Goal: Information Seeking & Learning: Learn about a topic

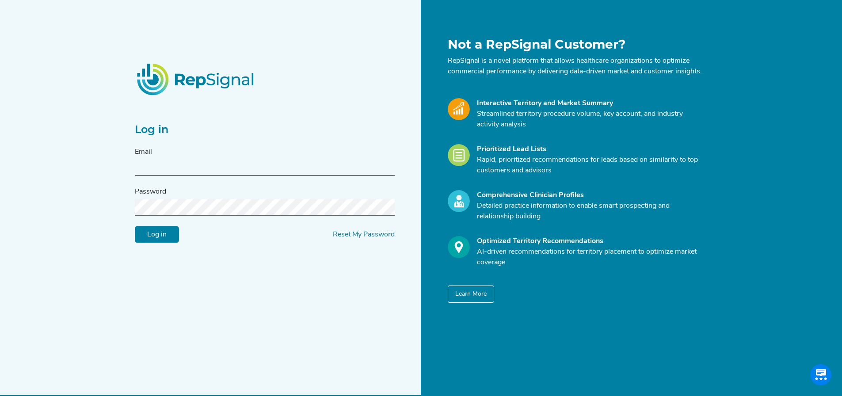
scroll to position [0, 7]
type input "[EMAIL_ADDRESS][DOMAIN_NAME]"
click at [135, 233] on input "Log in" at bounding box center [157, 234] width 44 height 17
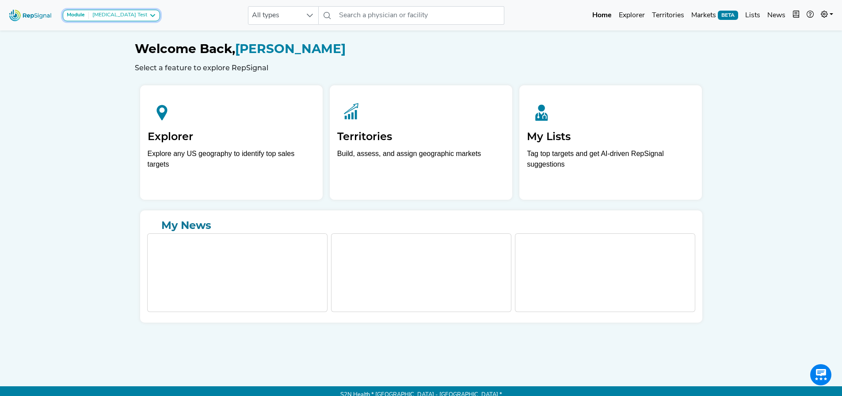
click at [120, 14] on div "[MEDICAL_DATA] Test" at bounding box center [118, 15] width 58 height 7
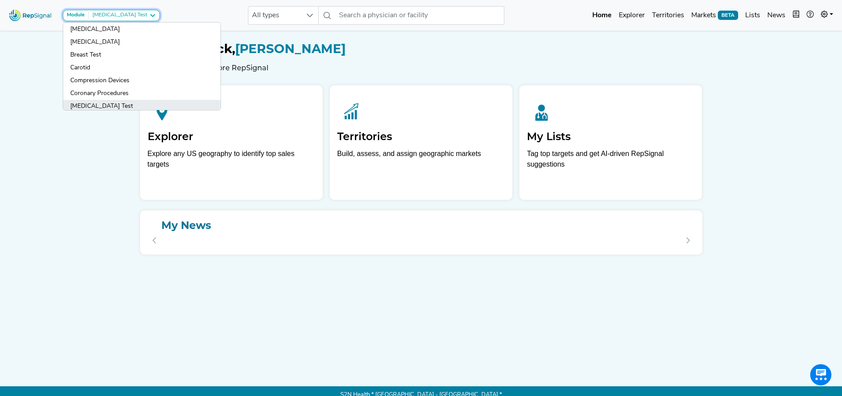
scroll to position [44, 0]
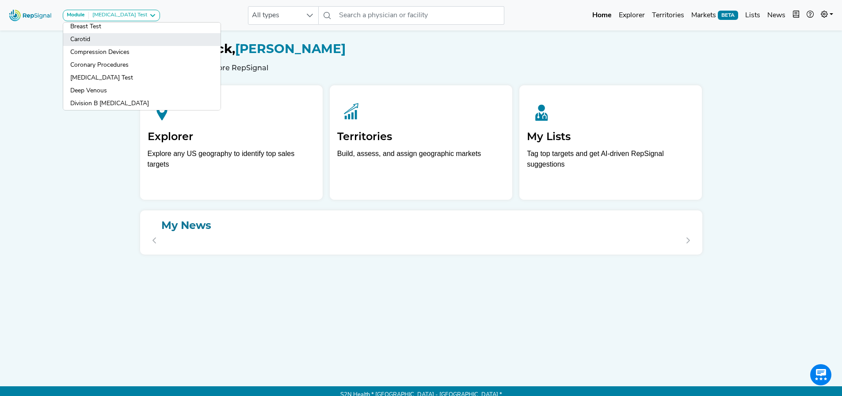
click at [91, 40] on link "Carotid" at bounding box center [141, 39] width 157 height 13
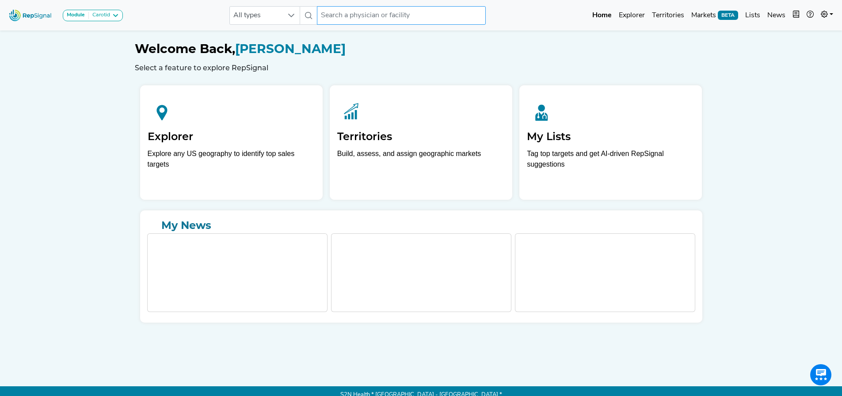
click at [353, 15] on input "text" at bounding box center [401, 15] width 169 height 19
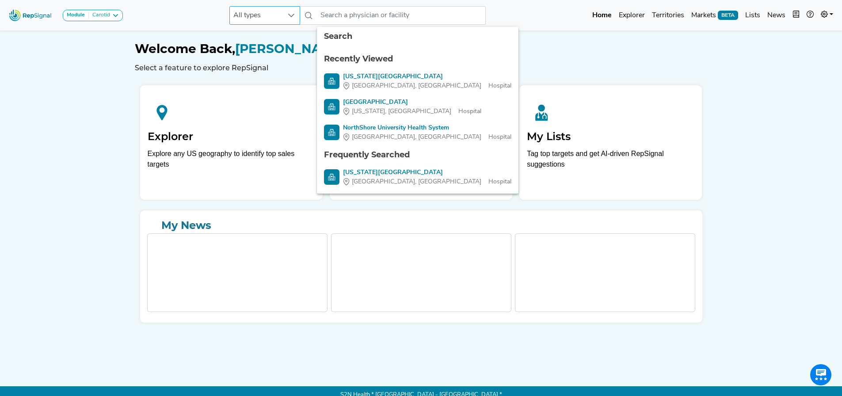
click at [279, 20] on span "All types" at bounding box center [256, 16] width 53 height 18
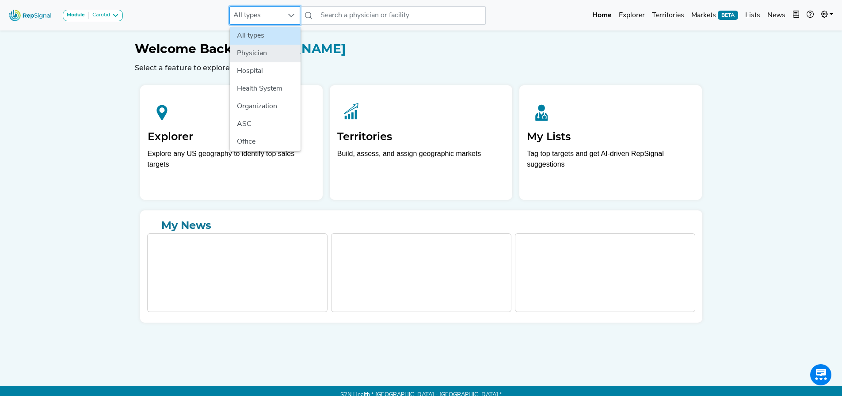
click at [258, 56] on li "Physician" at bounding box center [265, 54] width 71 height 18
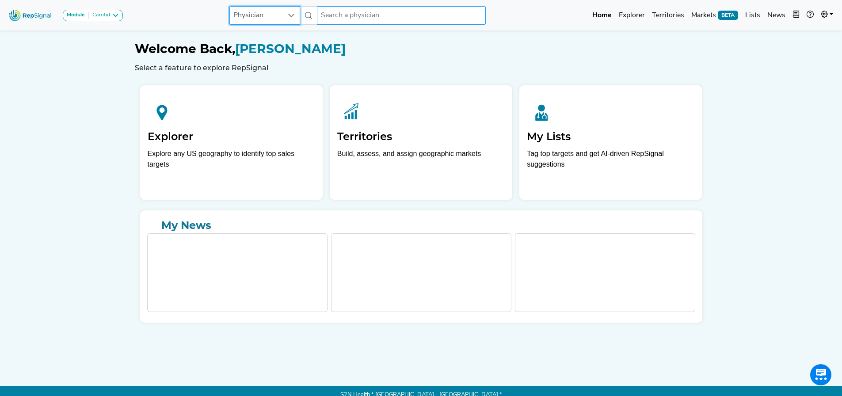
click at [379, 16] on input "text" at bounding box center [401, 15] width 169 height 19
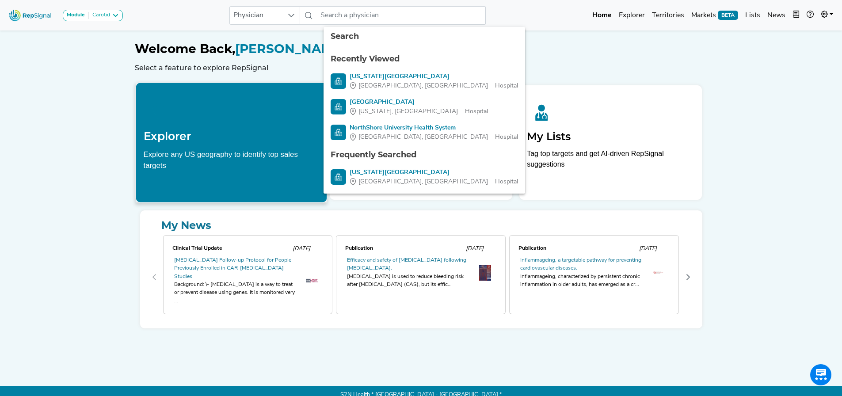
drag, startPoint x: 88, startPoint y: 160, endPoint x: 145, endPoint y: 99, distance: 83.8
click at [87, 160] on div "Module Carotid Arthroscopy [MEDICAL_DATA] [MEDICAL_DATA] Breast Test Carotid Co…" at bounding box center [421, 202] width 842 height 404
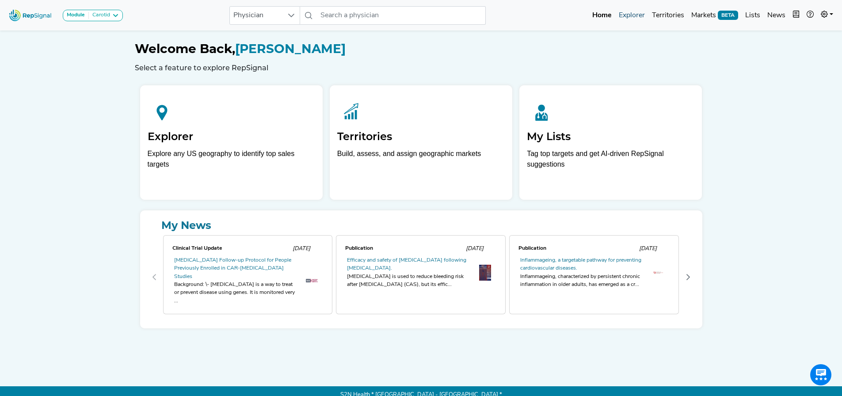
click at [635, 16] on link "Explorer" at bounding box center [632, 16] width 33 height 18
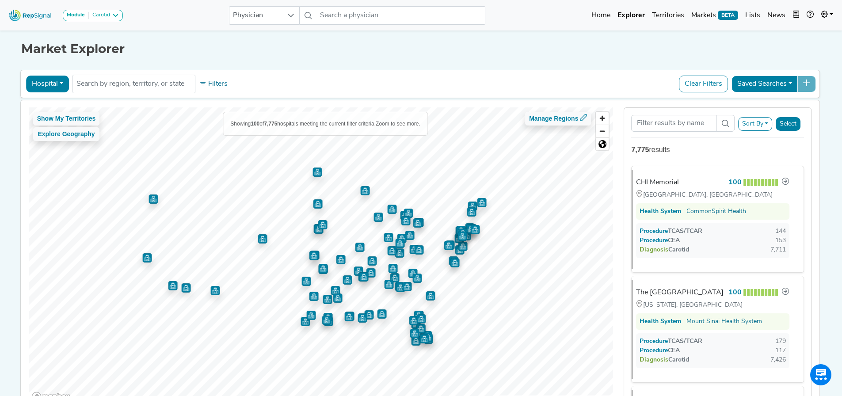
click at [34, 85] on button "Hospital" at bounding box center [47, 84] width 43 height 17
click at [46, 109] on link "Physician" at bounding box center [62, 104] width 70 height 14
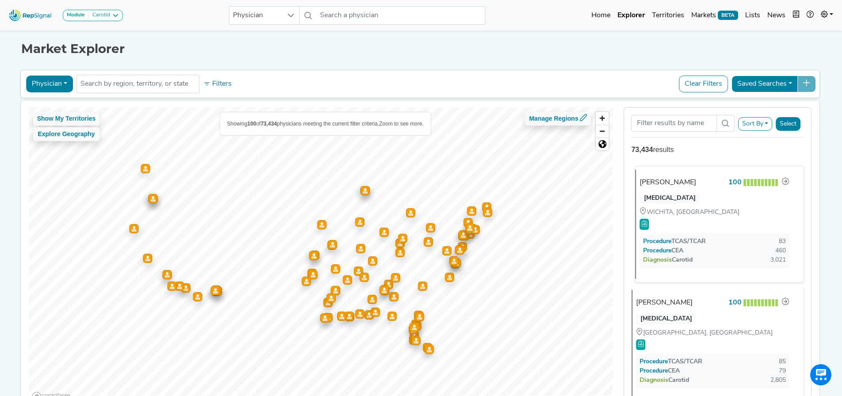
click at [674, 194] on div "[MEDICAL_DATA]" at bounding box center [670, 199] width 60 height 11
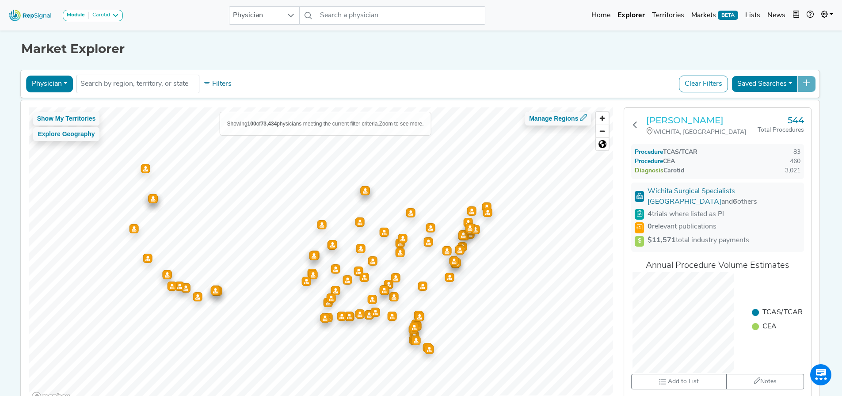
click at [673, 122] on h3 "[PERSON_NAME]" at bounding box center [702, 120] width 111 height 11
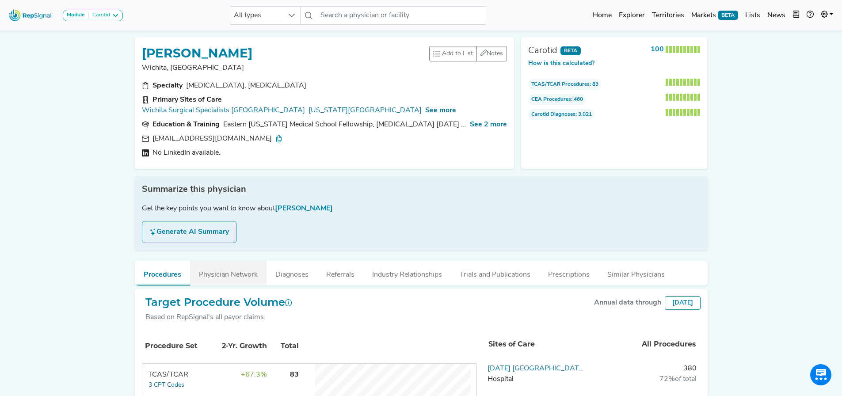
scroll to position [44, 0]
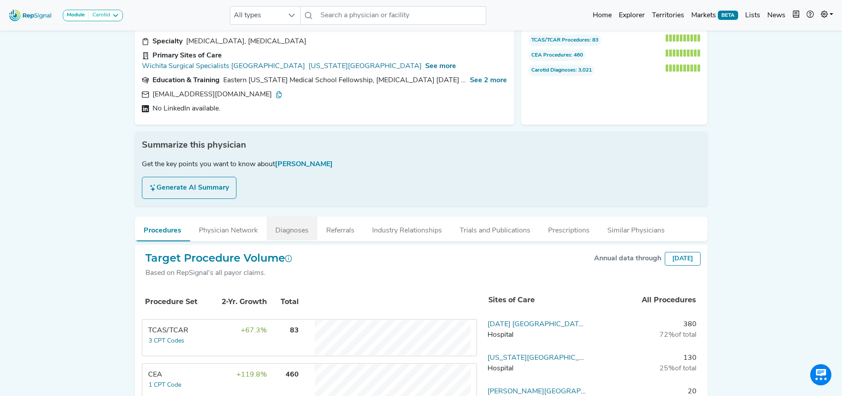
click at [279, 223] on button "Diagnoses" at bounding box center [292, 229] width 51 height 24
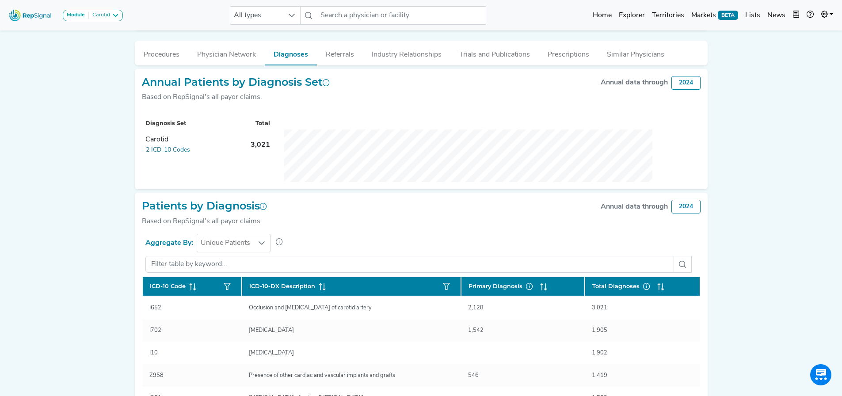
scroll to position [177, 0]
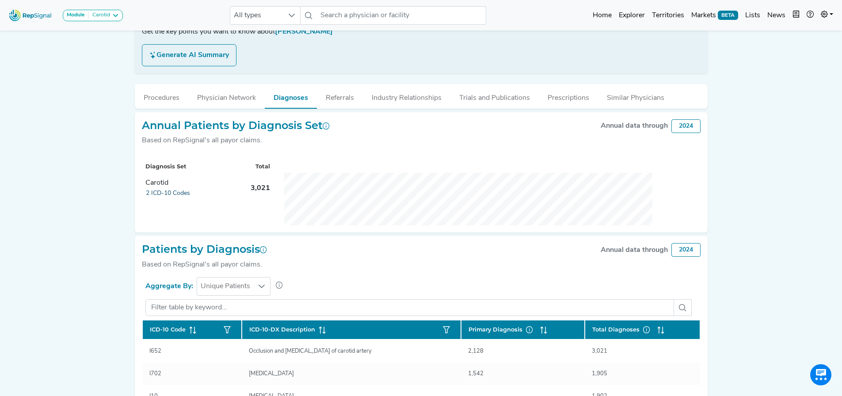
click at [163, 188] on button "2 ICD-10 Codes" at bounding box center [167, 193] width 45 height 10
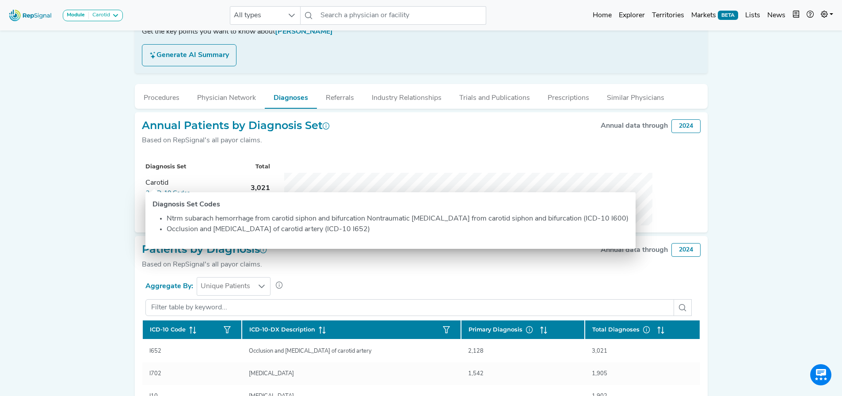
click at [102, 207] on div "Module Carotid Arthroscopy Atherectomy Breast Surgery Breast Test Carotid Compr…" at bounding box center [421, 217] width 842 height 789
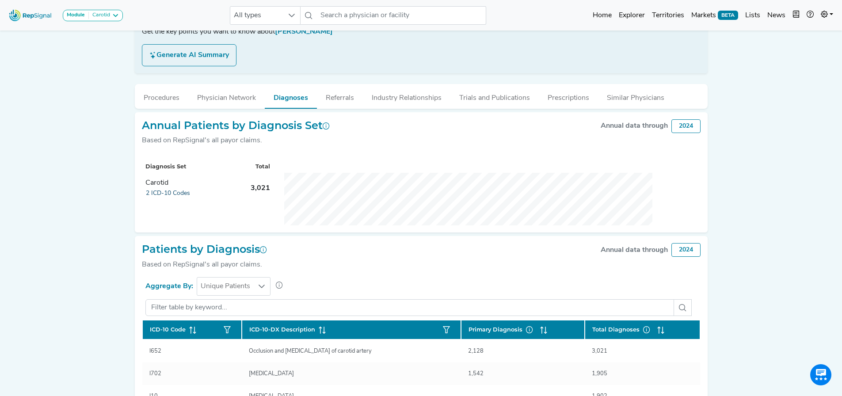
click at [163, 188] on button "2 ICD-10 Codes" at bounding box center [167, 193] width 45 height 10
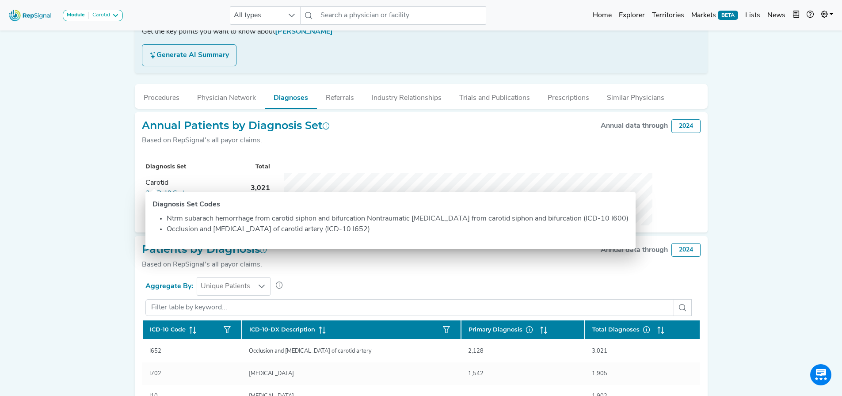
drag, startPoint x: 637, startPoint y: 218, endPoint x: 649, endPoint y: 217, distance: 11.9
click at [629, 217] on li "Ntrm subarach hemorrhage from carotid siphon and bifurcation Nontraumatic subar…" at bounding box center [398, 219] width 462 height 11
copy li "I600"
click at [331, 229] on li "Occlusion and stenosis of carotid artery (ICD-10 I652)" at bounding box center [398, 229] width 462 height 11
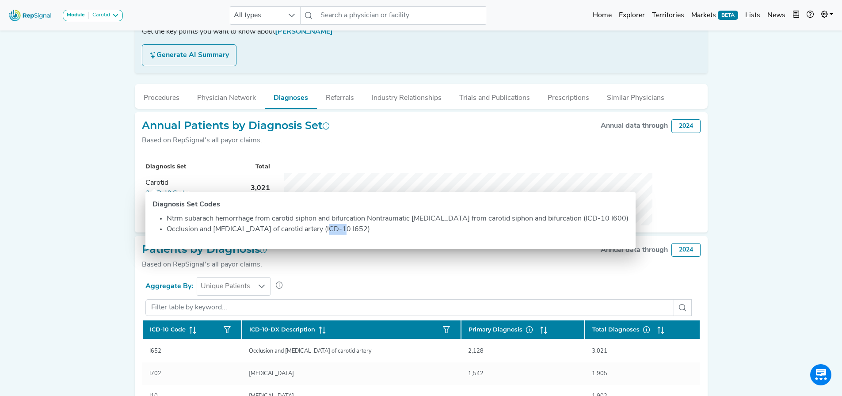
copy li "I652"
drag, startPoint x: 729, startPoint y: 279, endPoint x: 717, endPoint y: 275, distance: 12.2
click at [729, 279] on div "Module Carotid Arthroscopy Atherectomy Breast Surgery Breast Test Carotid Compr…" at bounding box center [421, 217] width 842 height 789
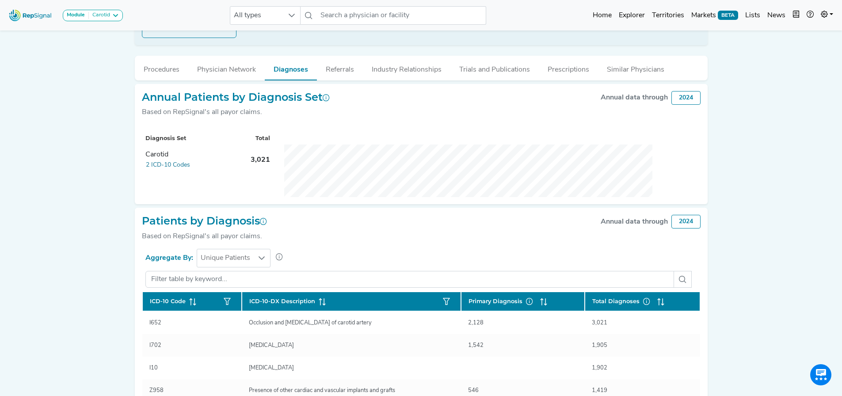
scroll to position [221, 0]
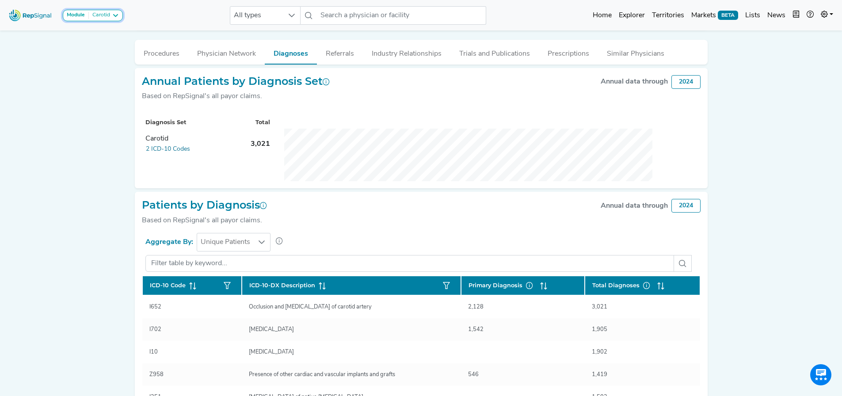
click at [91, 18] on div "Carotid" at bounding box center [99, 15] width 21 height 7
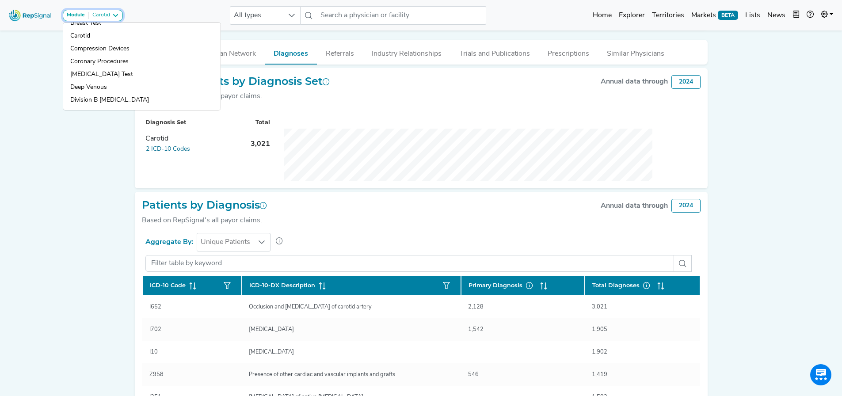
scroll to position [0, 0]
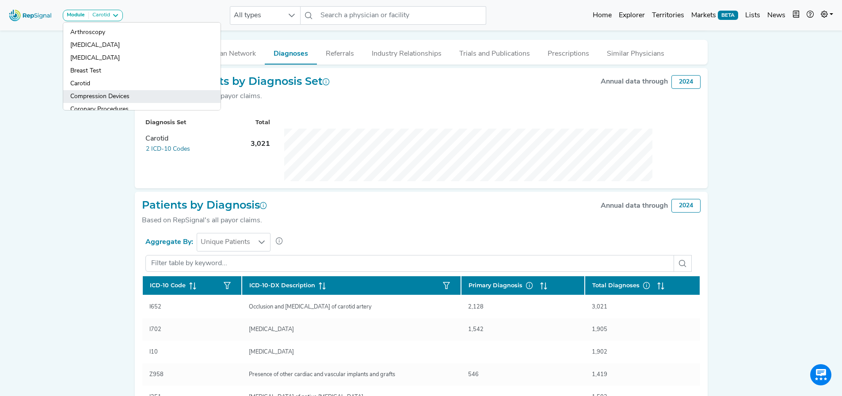
click at [66, 99] on link "Compression Devices" at bounding box center [141, 96] width 157 height 13
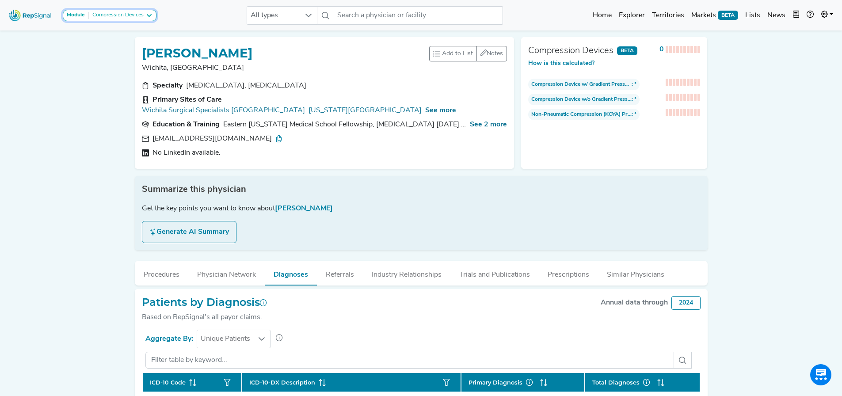
click at [139, 13] on div "Compression Devices" at bounding box center [116, 15] width 55 height 7
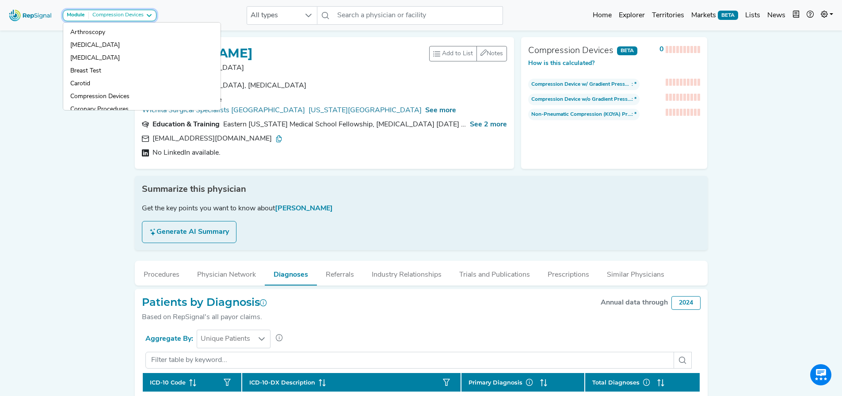
click at [105, 14] on div "Compression Devices" at bounding box center [116, 15] width 55 height 7
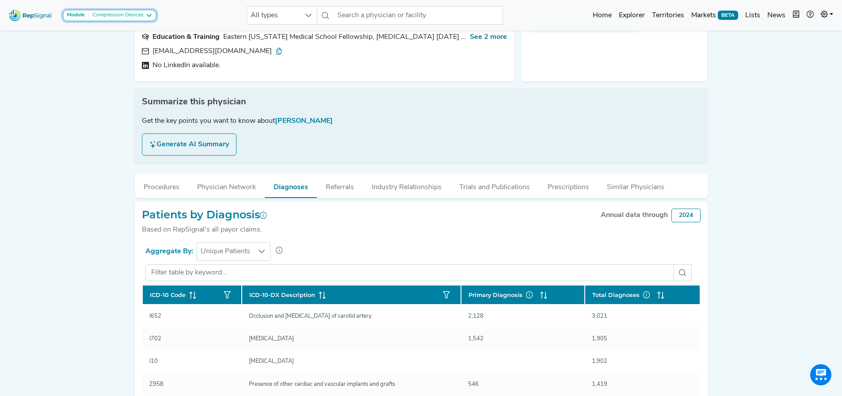
scroll to position [88, 0]
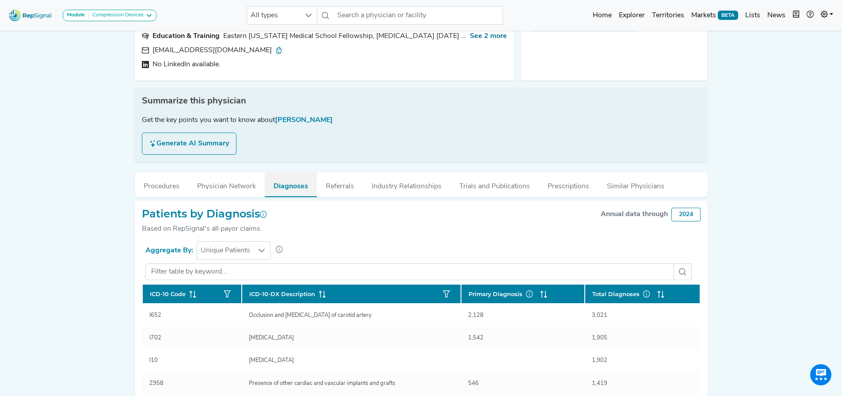
click at [292, 179] on button "Diagnoses" at bounding box center [291, 184] width 52 height 25
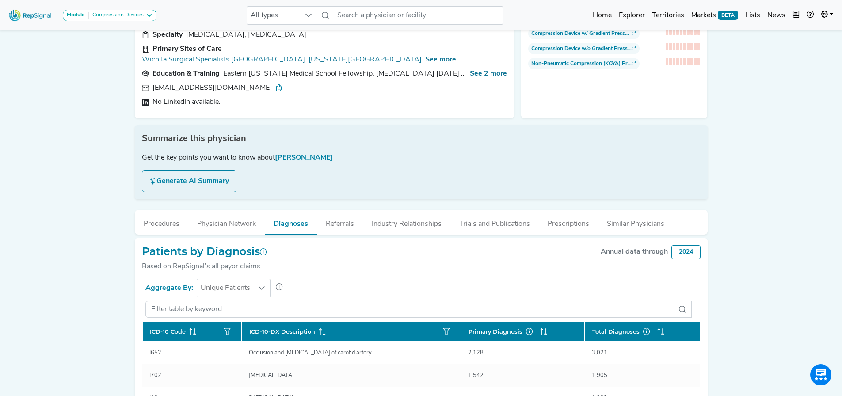
scroll to position [0, 0]
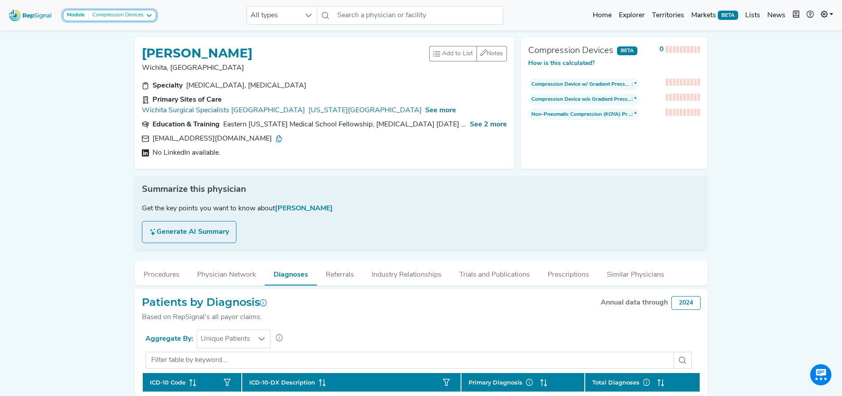
click at [107, 15] on div "Compression Devices" at bounding box center [116, 15] width 55 height 7
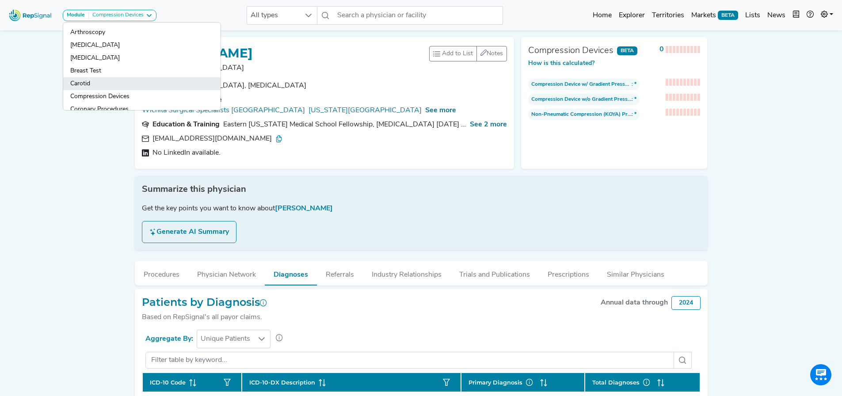
click at [91, 83] on link "Carotid" at bounding box center [141, 83] width 157 height 13
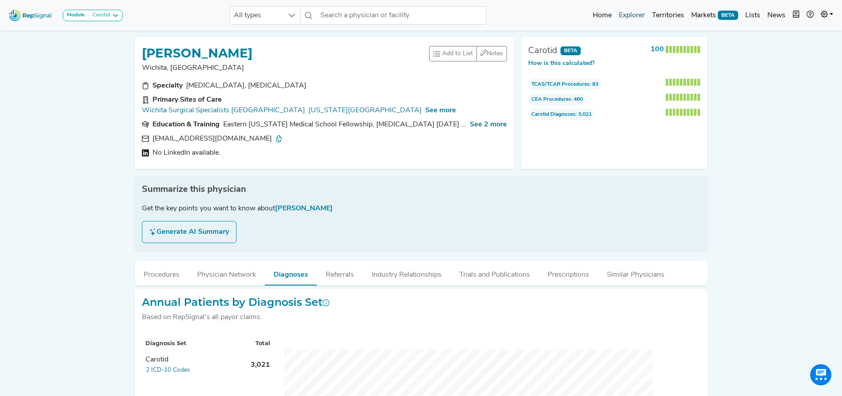
click at [632, 15] on link "Explorer" at bounding box center [632, 16] width 33 height 18
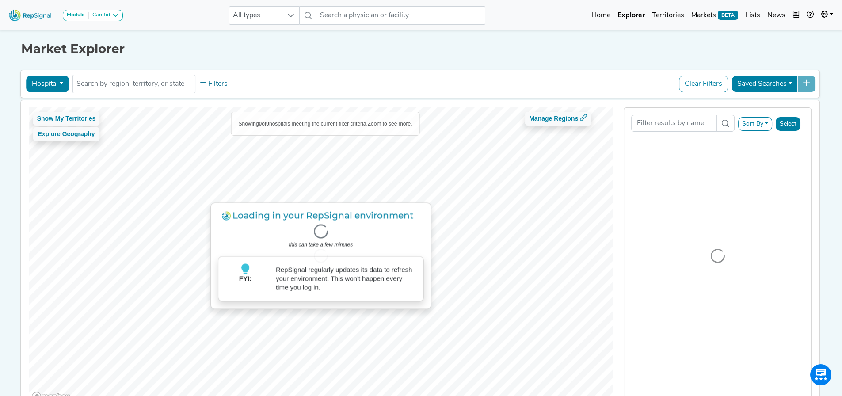
click at [50, 86] on button "Hospital" at bounding box center [47, 84] width 43 height 17
click at [58, 84] on button "Hospital" at bounding box center [47, 84] width 43 height 17
click at [61, 84] on button "Hospital" at bounding box center [47, 84] width 43 height 17
click at [54, 103] on link "Physician" at bounding box center [62, 104] width 70 height 14
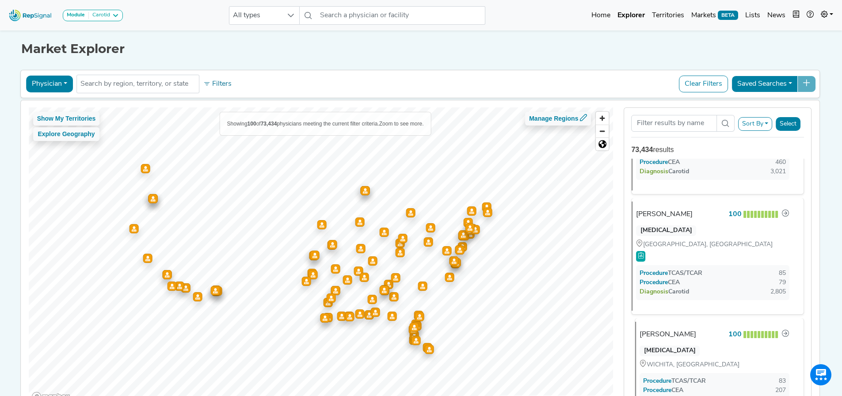
scroll to position [133, 0]
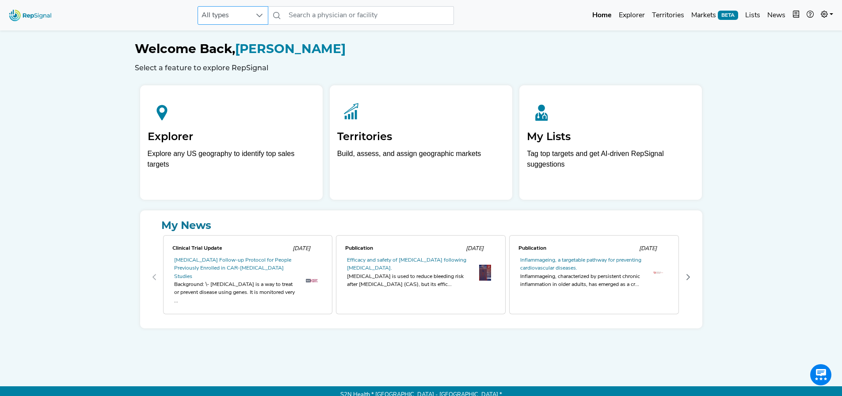
click at [244, 19] on span "All types" at bounding box center [224, 16] width 53 height 18
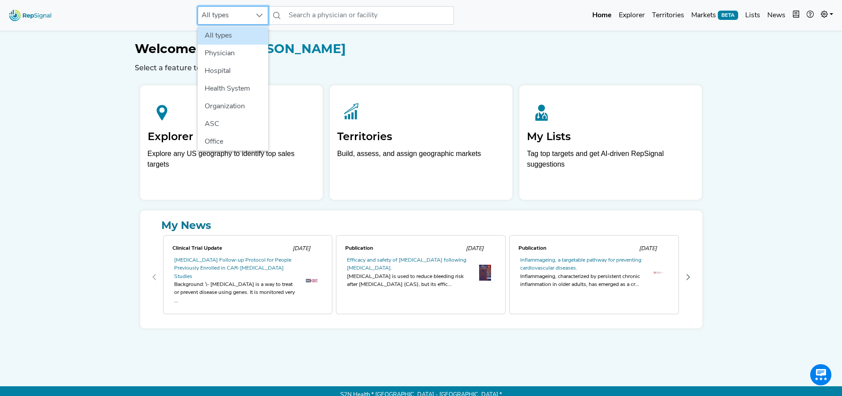
scroll to position [0, 7]
click at [222, 57] on li "Physician" at bounding box center [233, 54] width 71 height 18
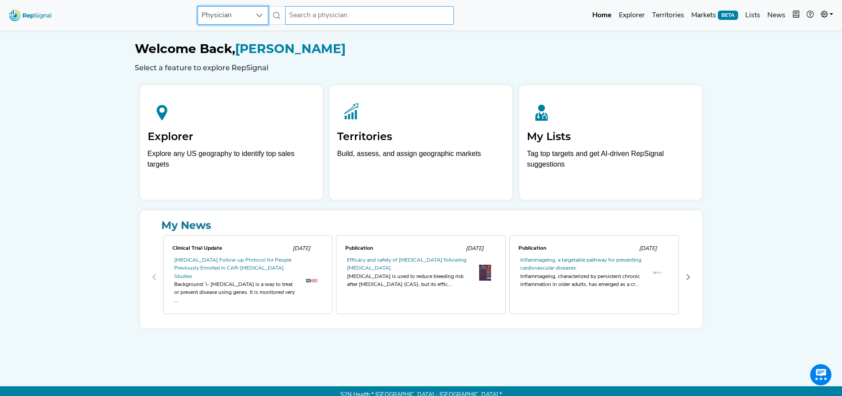
click at [365, 18] on input "text" at bounding box center [369, 15] width 169 height 19
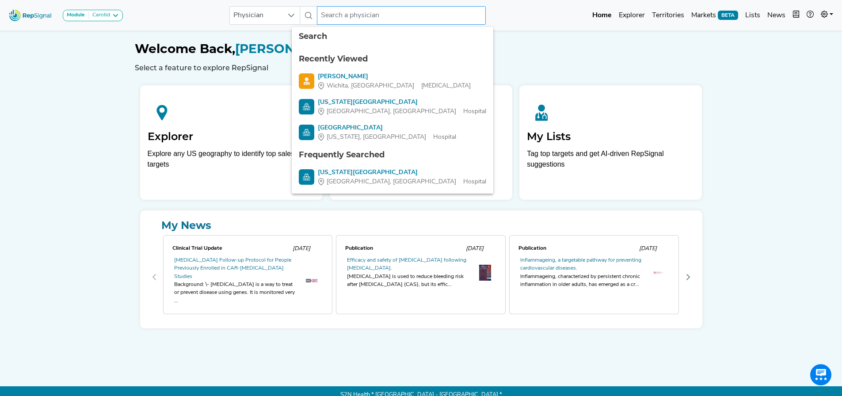
paste input "1386665925"
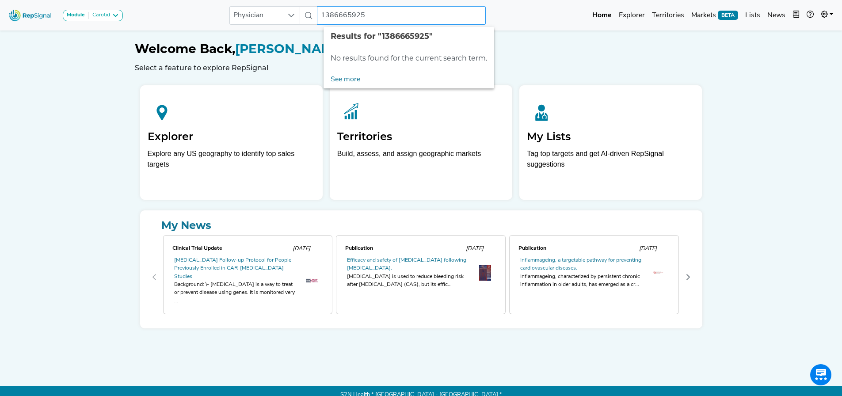
drag, startPoint x: 382, startPoint y: 19, endPoint x: 306, endPoint y: 20, distance: 76.5
click at [306, 20] on div "Physician 1386665925 No results found" at bounding box center [358, 15] width 257 height 19
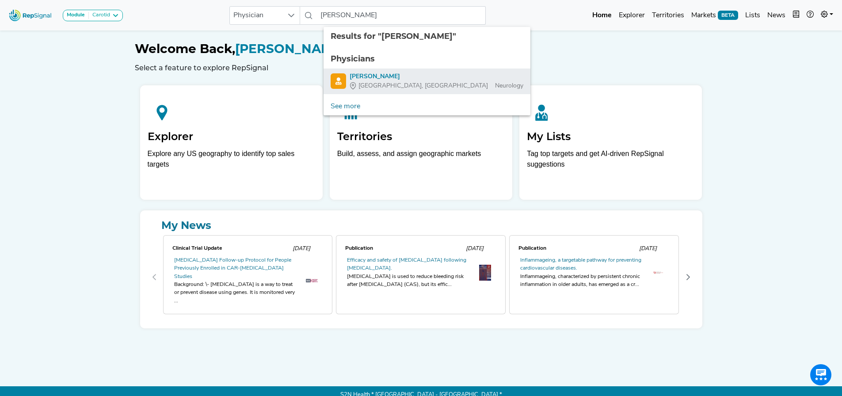
click at [364, 74] on div "Todd Peebles" at bounding box center [437, 76] width 174 height 9
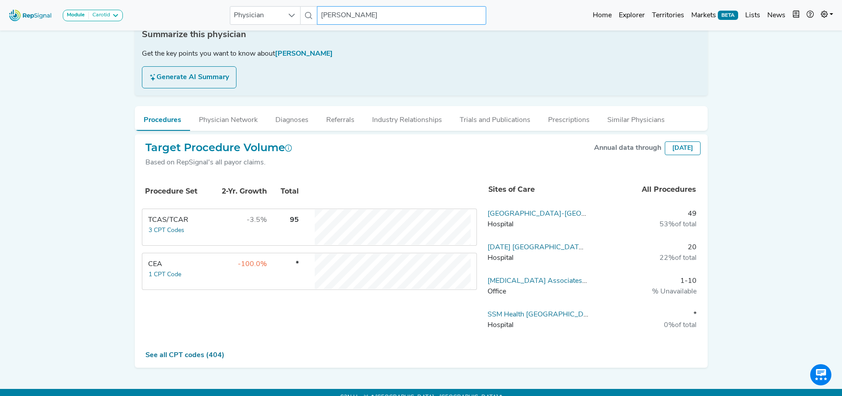
scroll to position [111, 7]
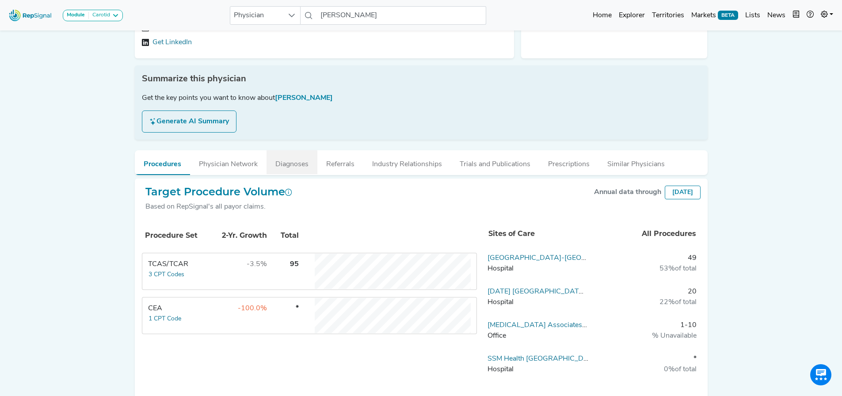
click at [279, 158] on button "Diagnoses" at bounding box center [292, 162] width 51 height 24
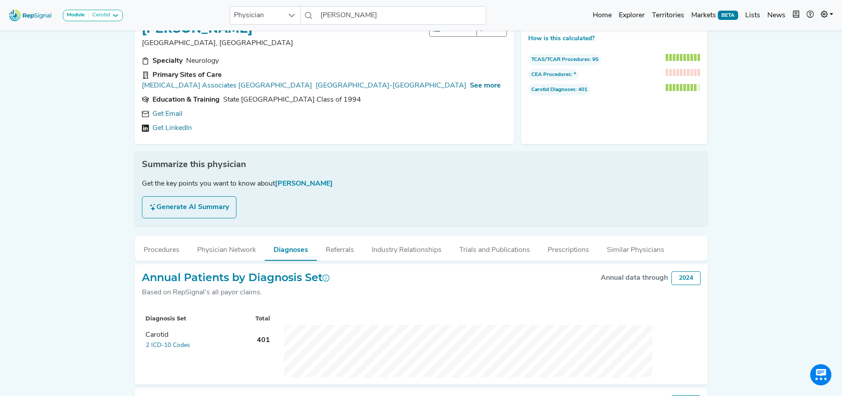
scroll to position [0, 7]
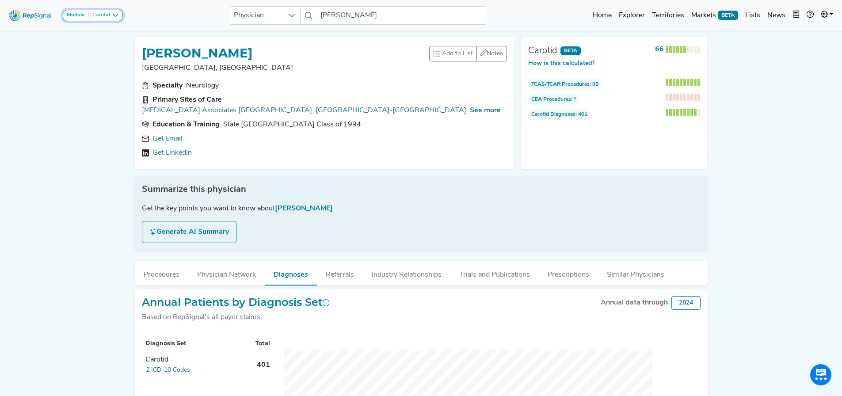
click at [87, 10] on button "Module Carotid" at bounding box center [93, 15] width 60 height 11
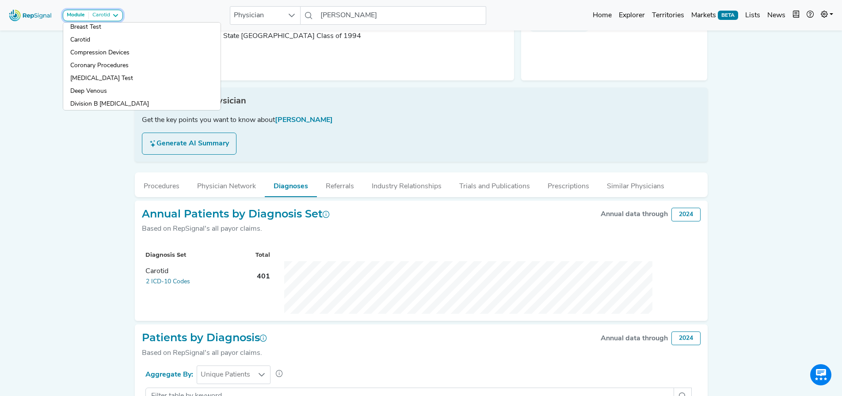
scroll to position [0, 0]
click at [36, 104] on div "Module Carotid Arthroscopy Atherectomy Breast Surgery Breast Test Carotid Compr…" at bounding box center [421, 306] width 842 height 789
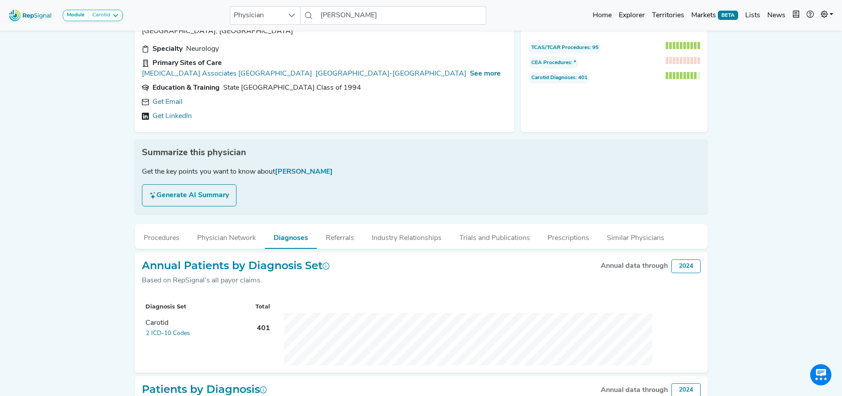
scroll to position [0, 7]
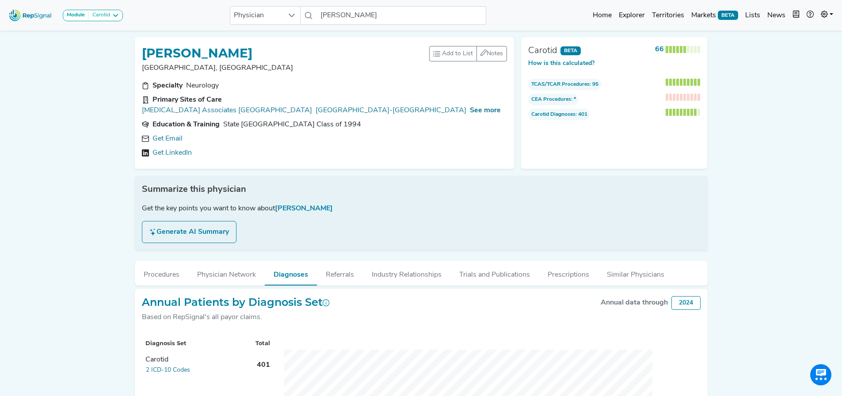
click at [176, 222] on button "Generate AI Summary" at bounding box center [189, 232] width 95 height 22
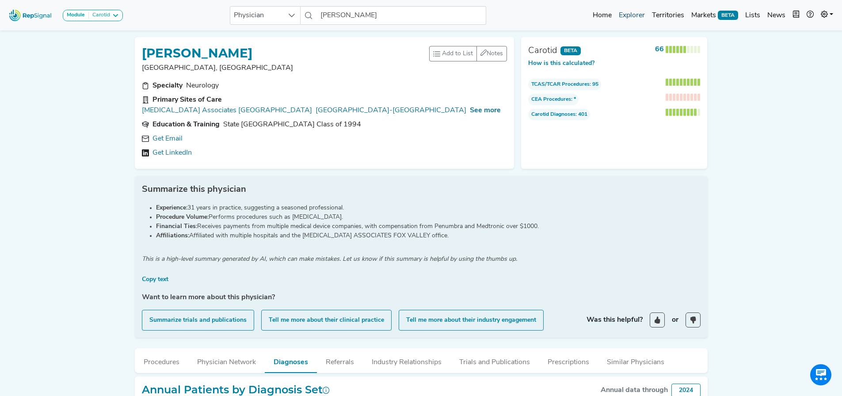
click at [635, 14] on link "Explorer" at bounding box center [632, 16] width 33 height 18
click at [100, 14] on div "Carotid" at bounding box center [99, 15] width 21 height 7
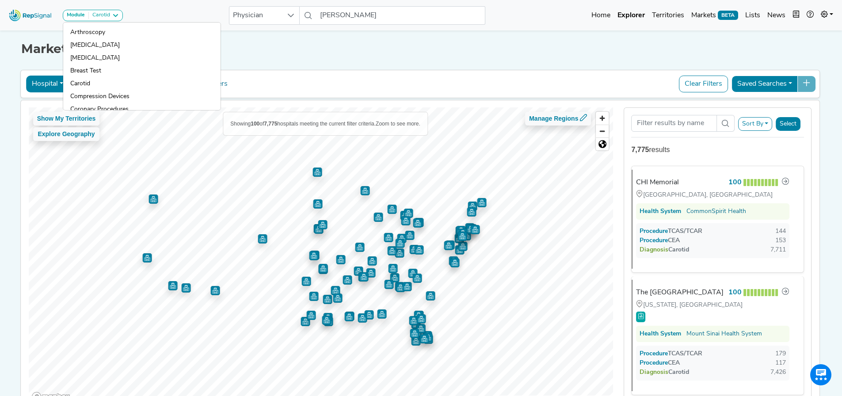
click at [559, 9] on div "Module Carotid Arthroscopy Atherectomy Breast Surgery Breast Test Carotid Compr…" at bounding box center [421, 15] width 842 height 23
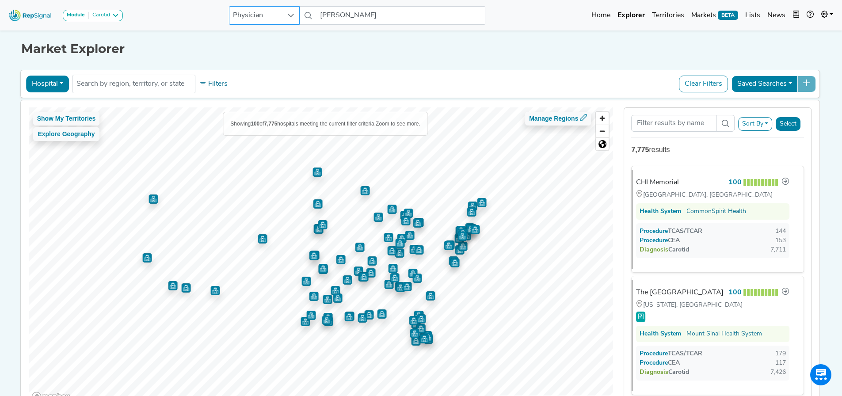
click at [262, 12] on span "Physician" at bounding box center [256, 16] width 53 height 18
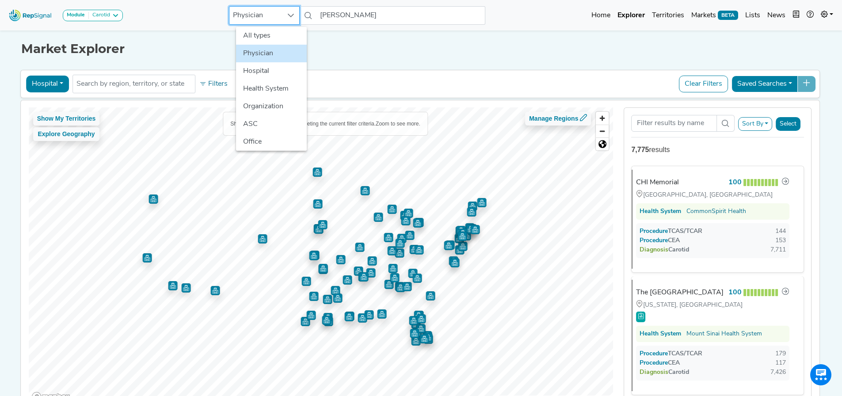
click at [180, 36] on div "Market Explorer" at bounding box center [421, 42] width 800 height 28
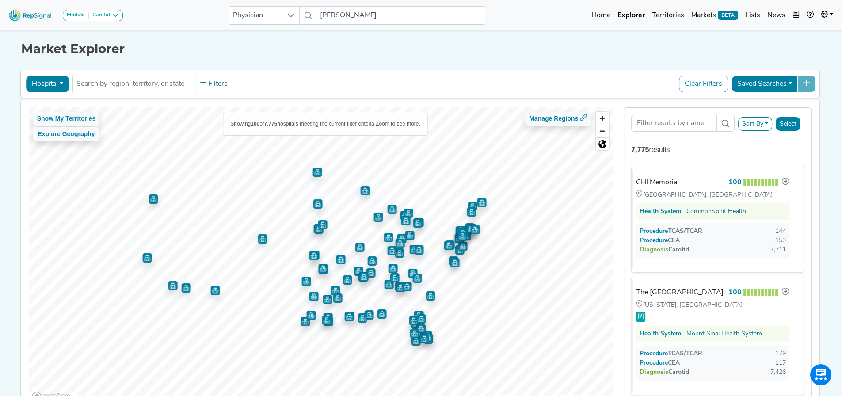
click at [26, 86] on button "Hospital" at bounding box center [47, 84] width 43 height 17
click at [45, 103] on link "Physician" at bounding box center [62, 104] width 70 height 14
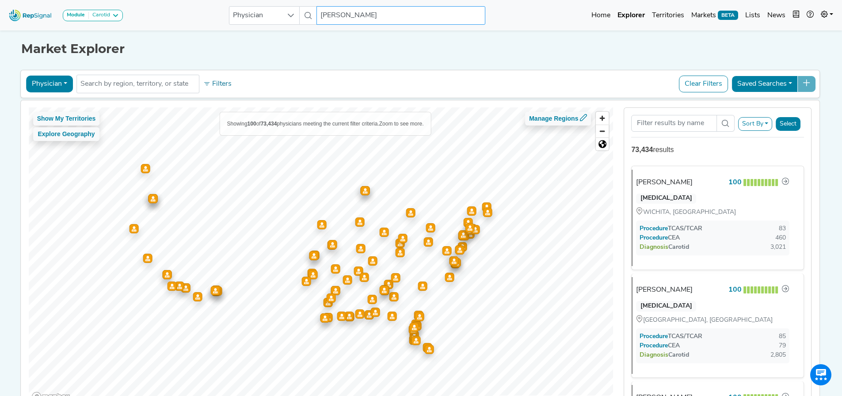
click at [349, 8] on input "Todd Peebles" at bounding box center [401, 15] width 169 height 19
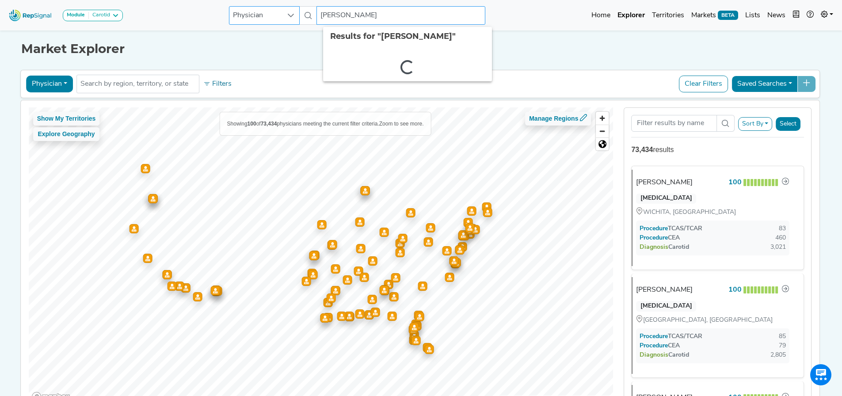
drag, startPoint x: 377, startPoint y: 14, endPoint x: 294, endPoint y: 14, distance: 82.7
click at [294, 14] on div "Physician Todd Peebles 2 results are available" at bounding box center [357, 15] width 257 height 19
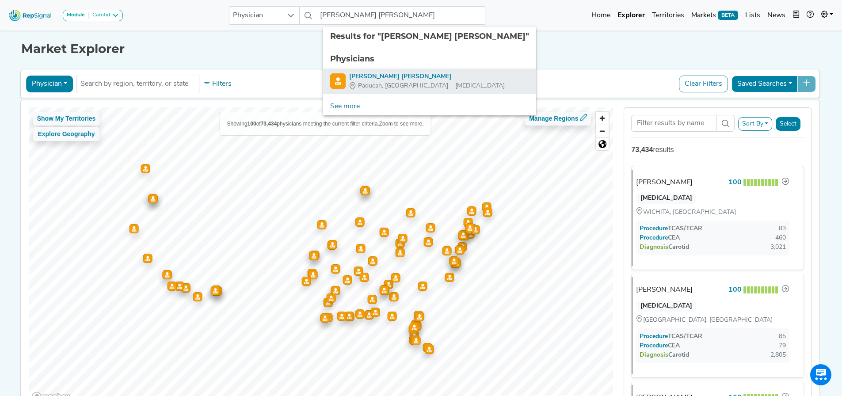
click at [366, 76] on div "[PERSON_NAME] [PERSON_NAME]" at bounding box center [427, 76] width 156 height 9
type input "[PERSON_NAME] [PERSON_NAME]"
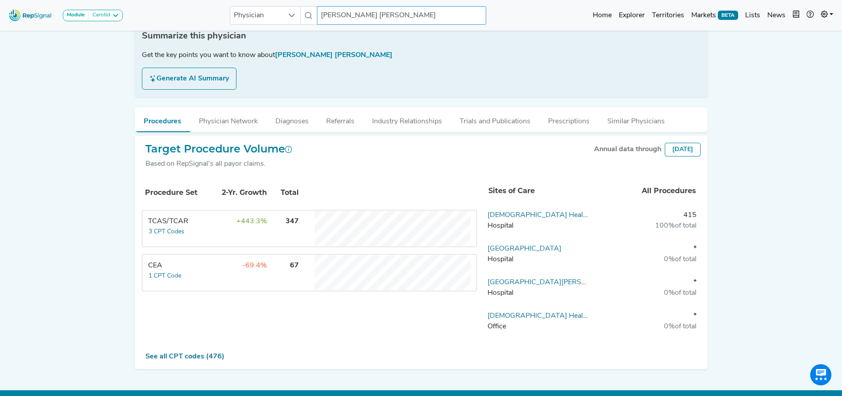
scroll to position [155, 7]
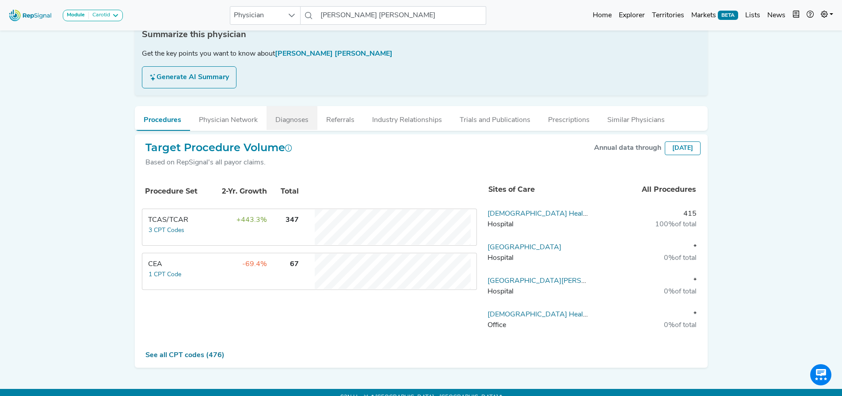
click at [279, 106] on button "Diagnoses" at bounding box center [292, 118] width 51 height 24
